Goal: Task Accomplishment & Management: Manage account settings

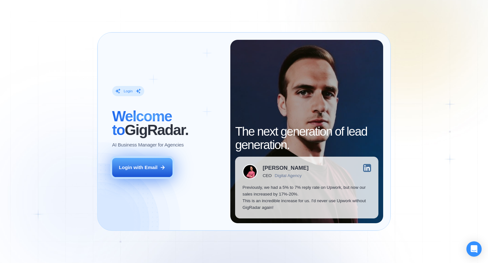
click at [150, 165] on div "Login with Email" at bounding box center [138, 167] width 39 height 7
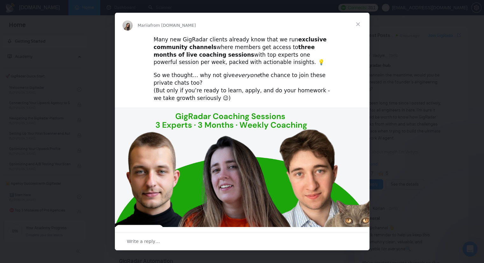
click at [358, 23] on span "Close" at bounding box center [357, 24] width 23 height 23
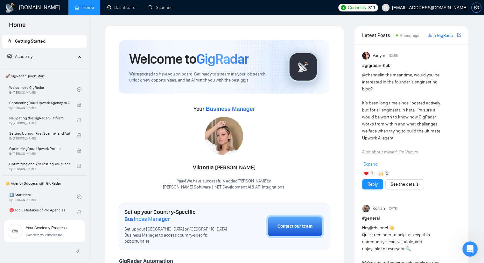
click at [475, 7] on icon "setting" at bounding box center [475, 7] width 5 height 5
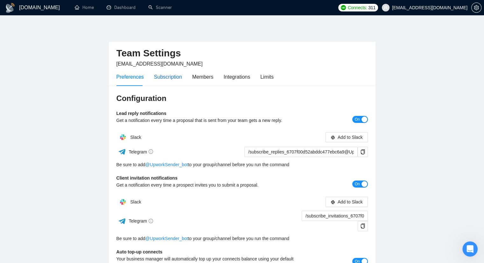
click at [160, 74] on div "Subscription" at bounding box center [168, 77] width 28 height 8
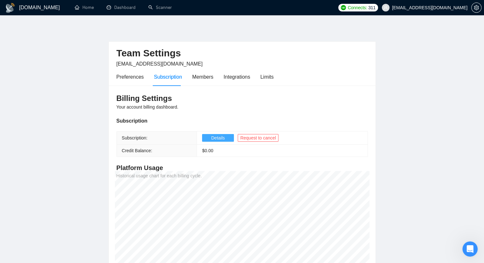
click at [212, 135] on span "Details" at bounding box center [218, 137] width 14 height 7
